Goal: Book appointment/travel/reservation

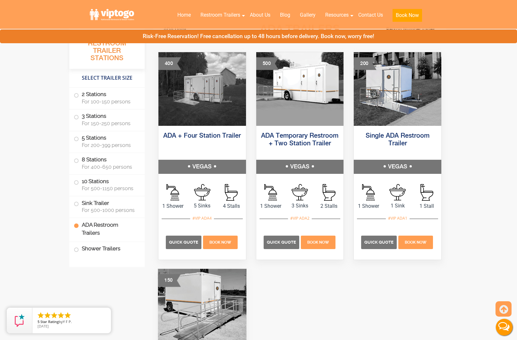
scroll to position [2260, 0]
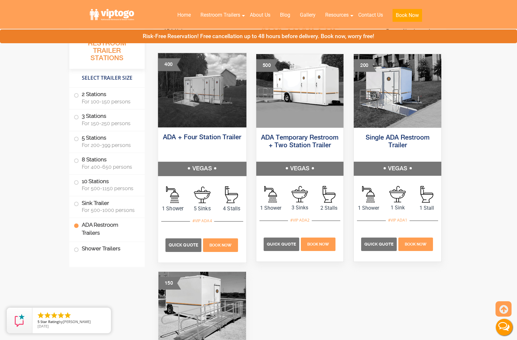
click at [205, 116] on img at bounding box center [202, 90] width 88 height 74
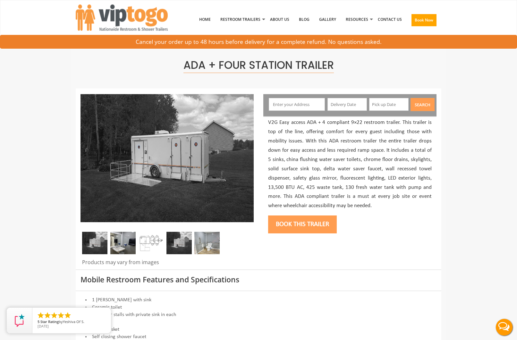
click at [130, 236] on img at bounding box center [122, 243] width 25 height 22
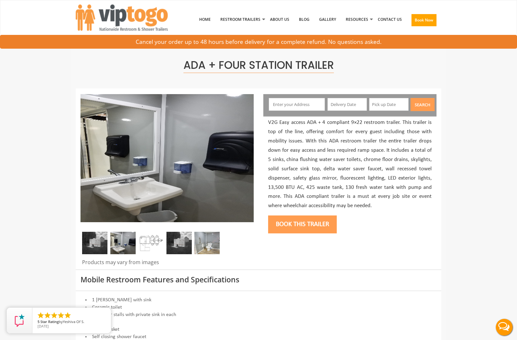
click at [143, 238] on img at bounding box center [150, 243] width 25 height 22
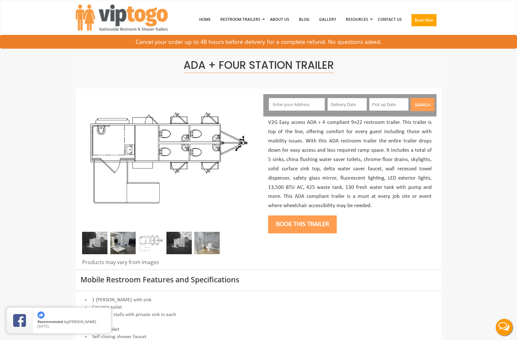
click at [174, 239] on img at bounding box center [178, 243] width 25 height 22
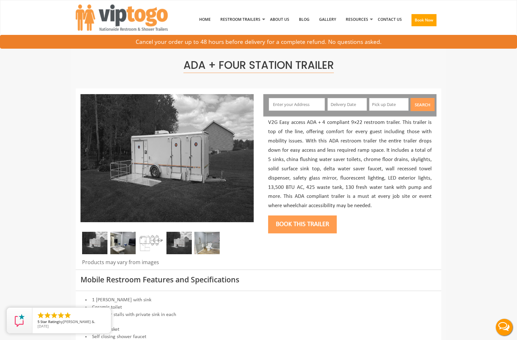
click at [201, 242] on img at bounding box center [206, 243] width 25 height 22
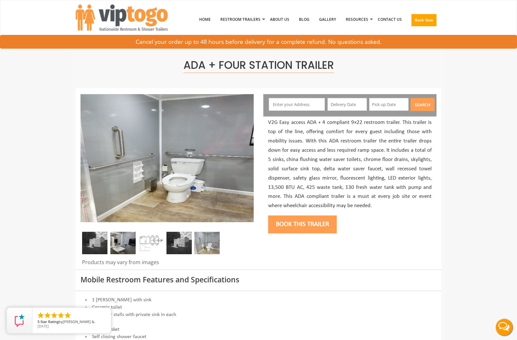
click at [96, 237] on img at bounding box center [94, 243] width 25 height 22
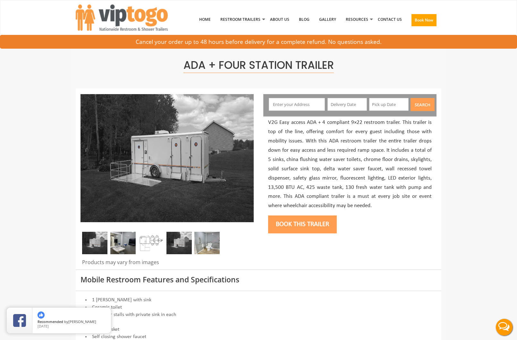
click at [180, 147] on img at bounding box center [166, 158] width 173 height 128
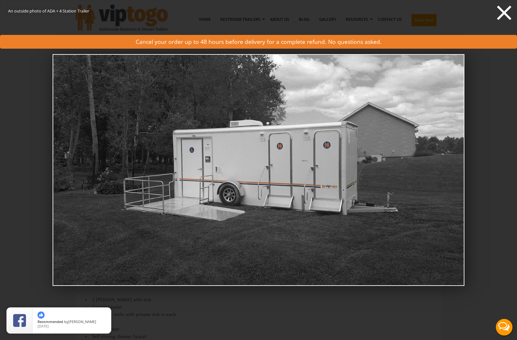
click at [500, 11] on icon at bounding box center [504, 13] width 14 height 14
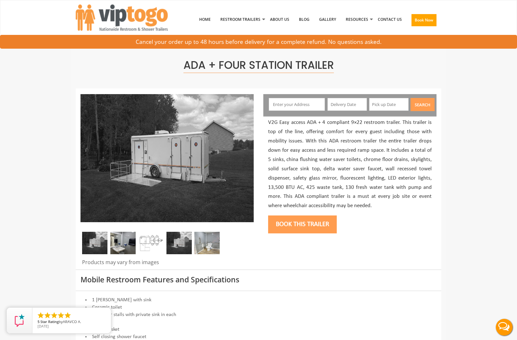
click at [307, 103] on input "text" at bounding box center [297, 104] width 56 height 13
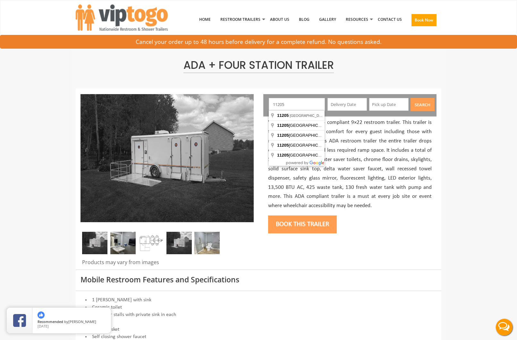
type input "11205"
click at [359, 104] on input "text" at bounding box center [346, 104] width 39 height 13
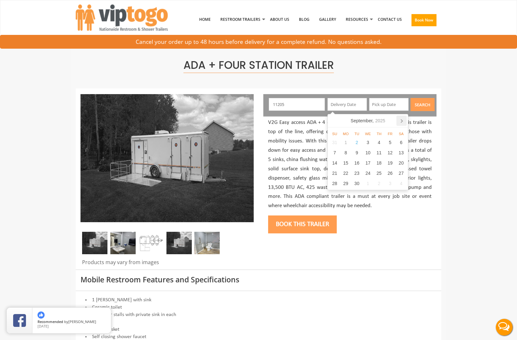
click at [403, 120] on icon at bounding box center [401, 121] width 10 height 10
click at [380, 141] on div "2" at bounding box center [378, 143] width 11 height 10
type input "[DATE]"
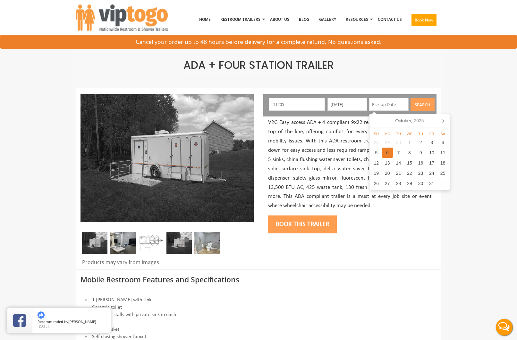
click at [384, 151] on div "6" at bounding box center [387, 153] width 11 height 10
type input "[DATE]"
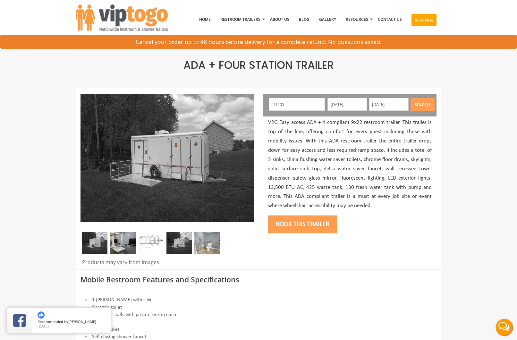
click at [421, 105] on button "Search" at bounding box center [422, 104] width 24 height 13
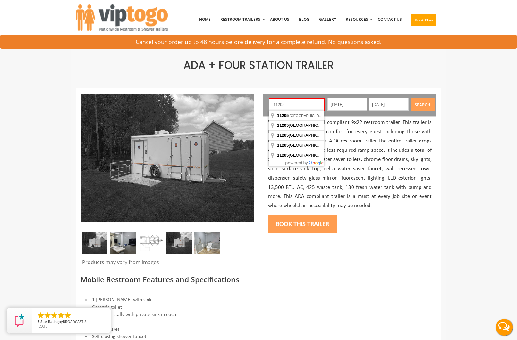
click at [301, 100] on input "11205" at bounding box center [297, 104] width 56 height 13
type input "[GEOGRAPHIC_DATA], [GEOGRAPHIC_DATA]"
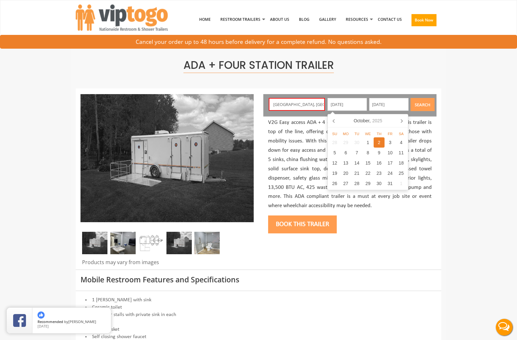
click at [426, 104] on button "Search" at bounding box center [422, 104] width 24 height 13
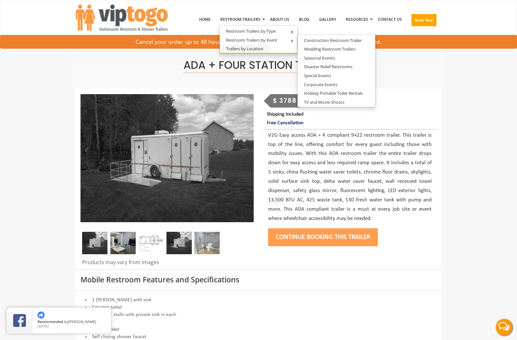
click at [249, 50] on link "Trailers by Location" at bounding box center [245, 49] width 50 height 8
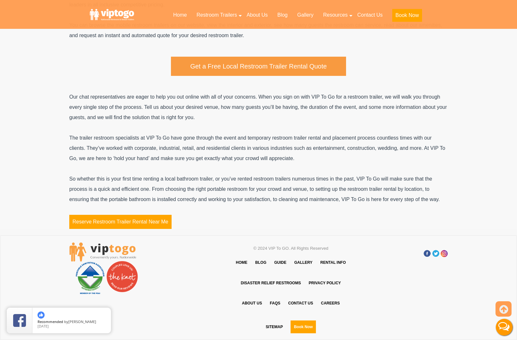
scroll to position [1950, 0]
